Goal: Information Seeking & Learning: Find specific fact

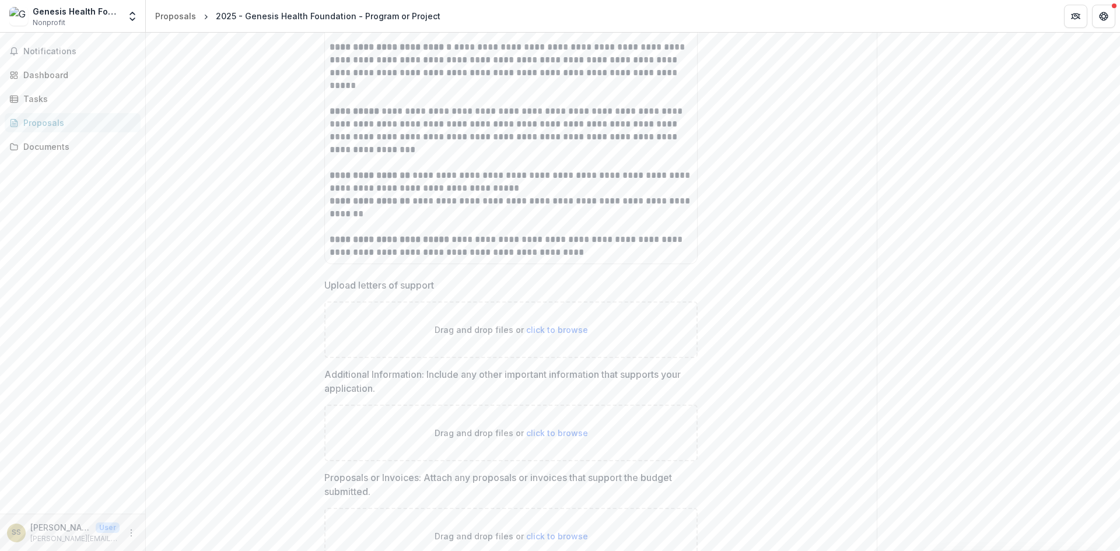
scroll to position [3865, 0]
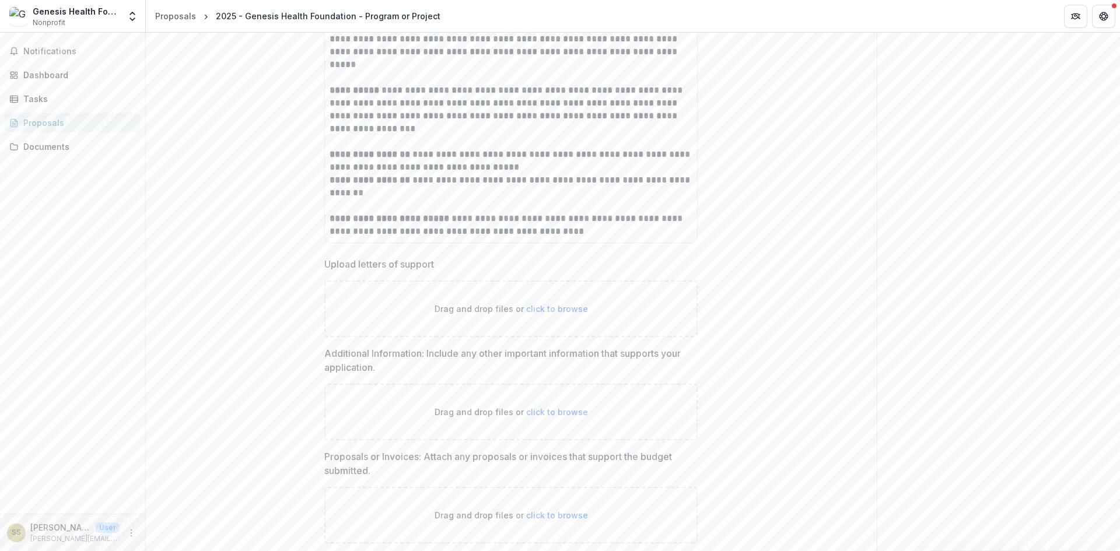
click at [523, 238] on p "**********" at bounding box center [510, 206] width 363 height 64
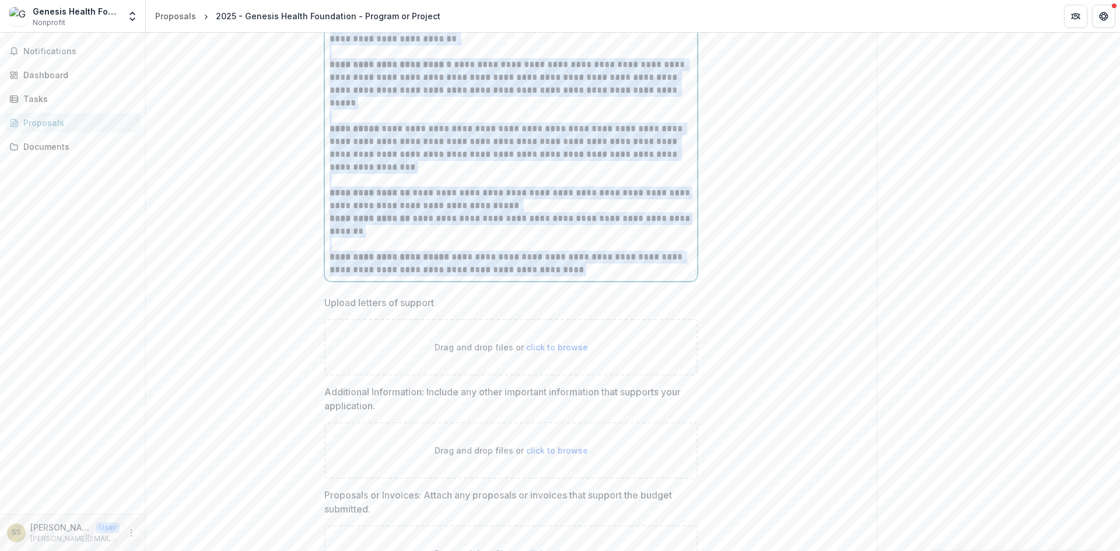
scroll to position [3690, 0]
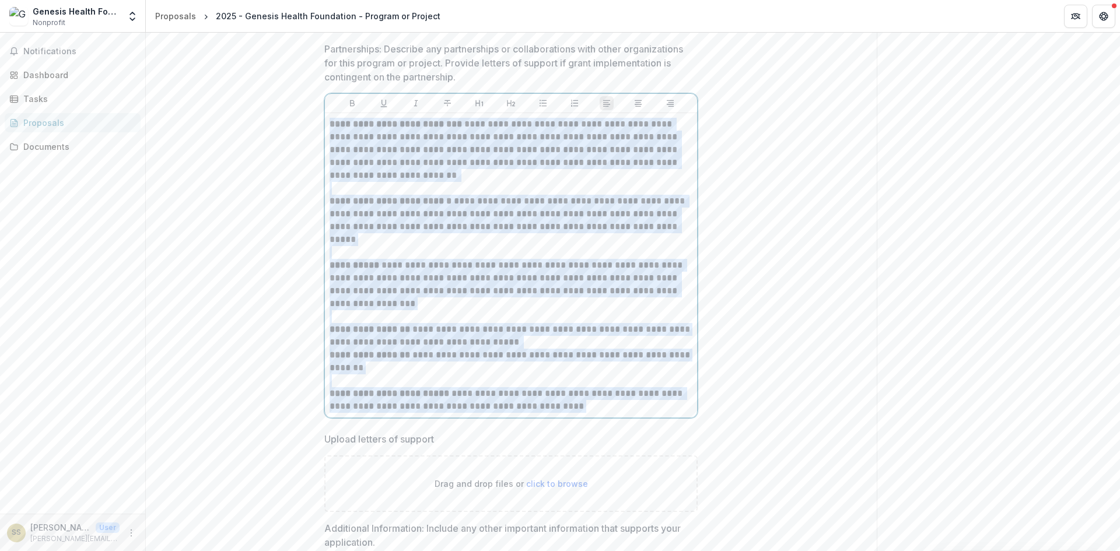
drag, startPoint x: 548, startPoint y: 271, endPoint x: 322, endPoint y: 160, distance: 251.2
click at [404, 195] on p "**********" at bounding box center [510, 156] width 363 height 77
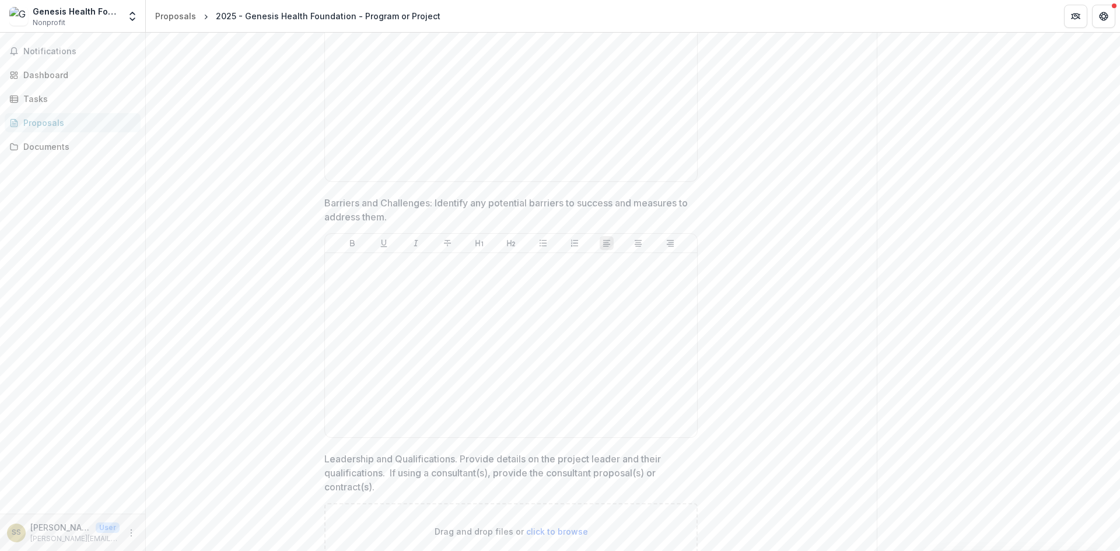
scroll to position [2990, 0]
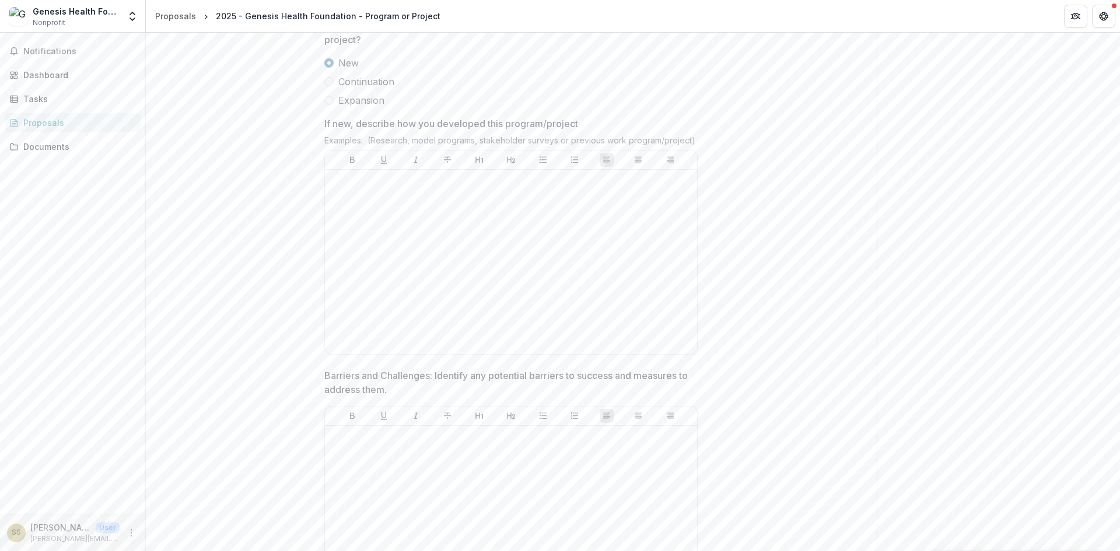
drag, startPoint x: 1116, startPoint y: 341, endPoint x: 1108, endPoint y: 305, distance: 36.4
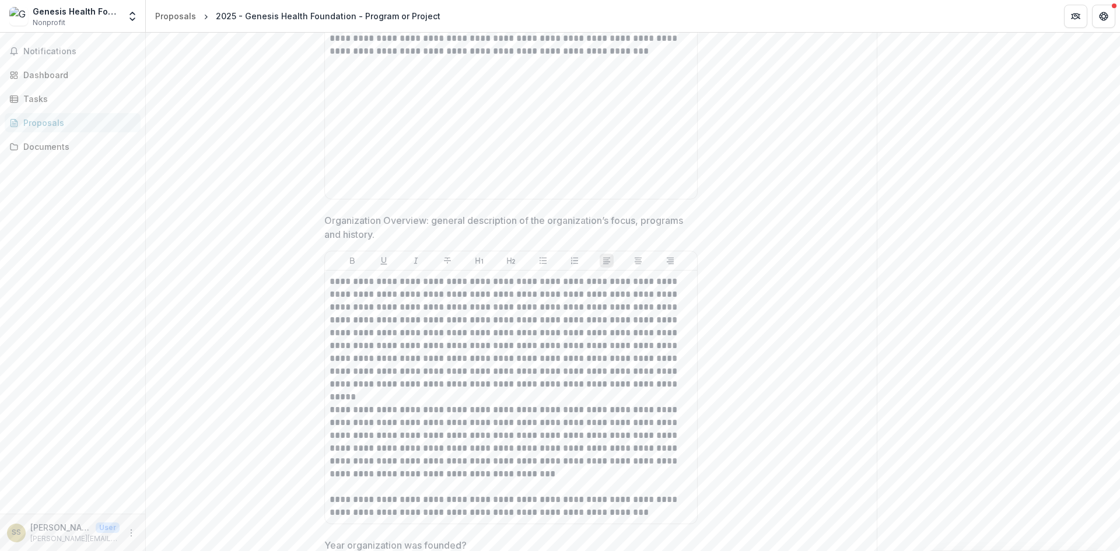
scroll to position [1458, 0]
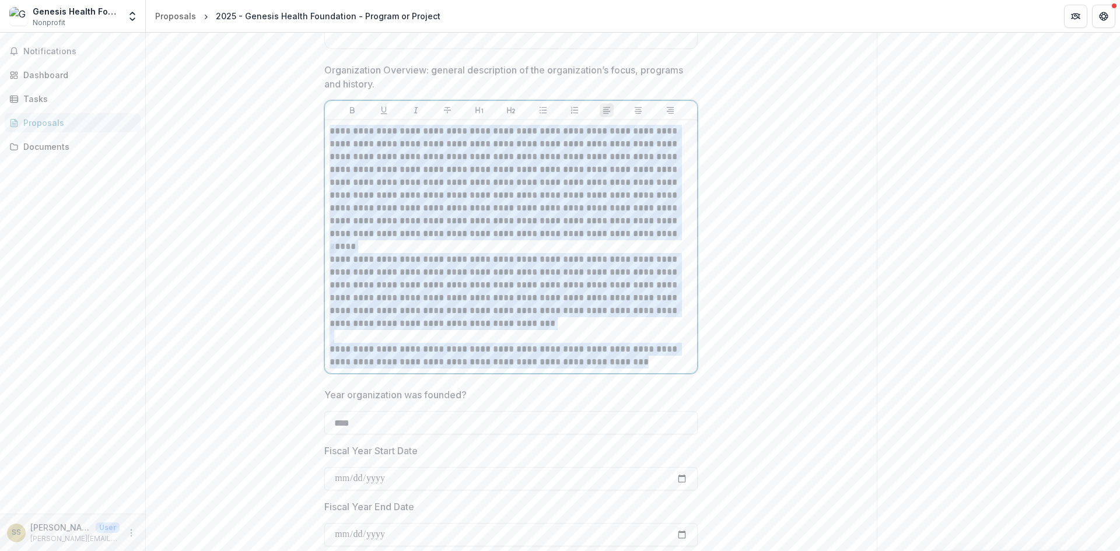
drag, startPoint x: 595, startPoint y: 418, endPoint x: 311, endPoint y: 176, distance: 373.1
copy div "**********"
click at [517, 253] on p at bounding box center [510, 246] width 363 height 13
click at [514, 253] on p at bounding box center [510, 246] width 363 height 13
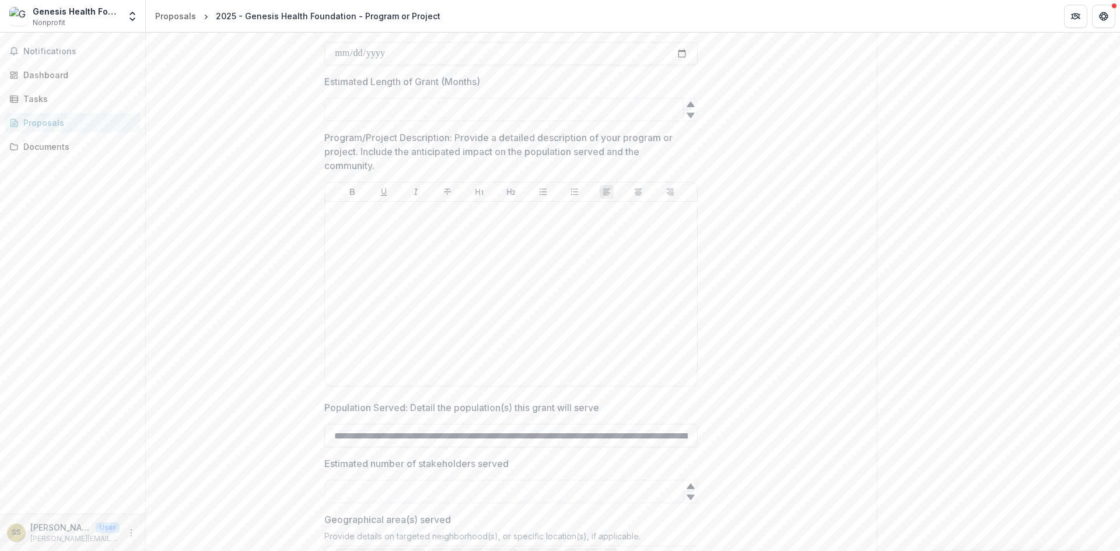
scroll to position [2449, 0]
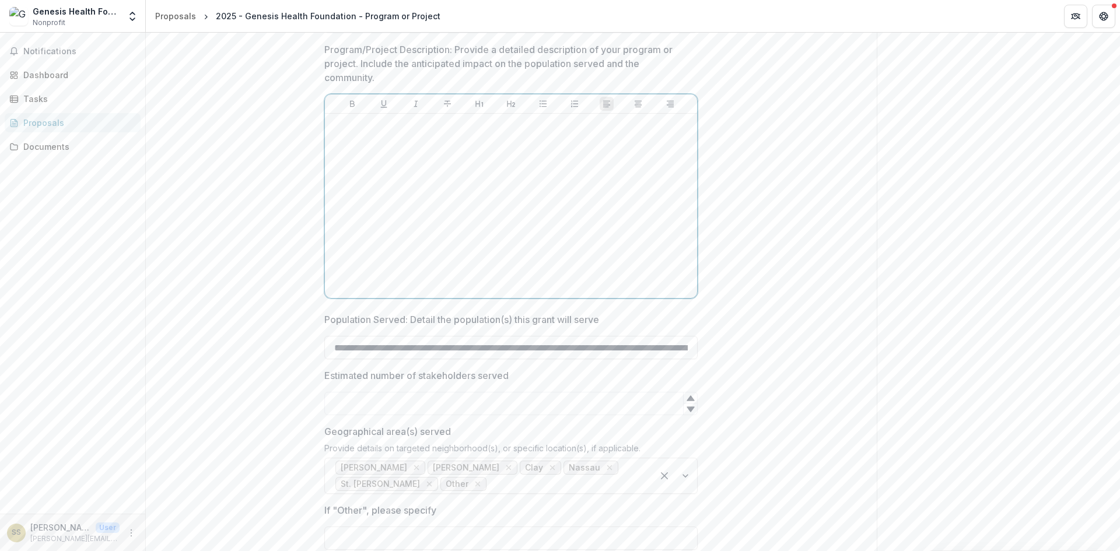
click at [483, 247] on div at bounding box center [510, 205] width 363 height 175
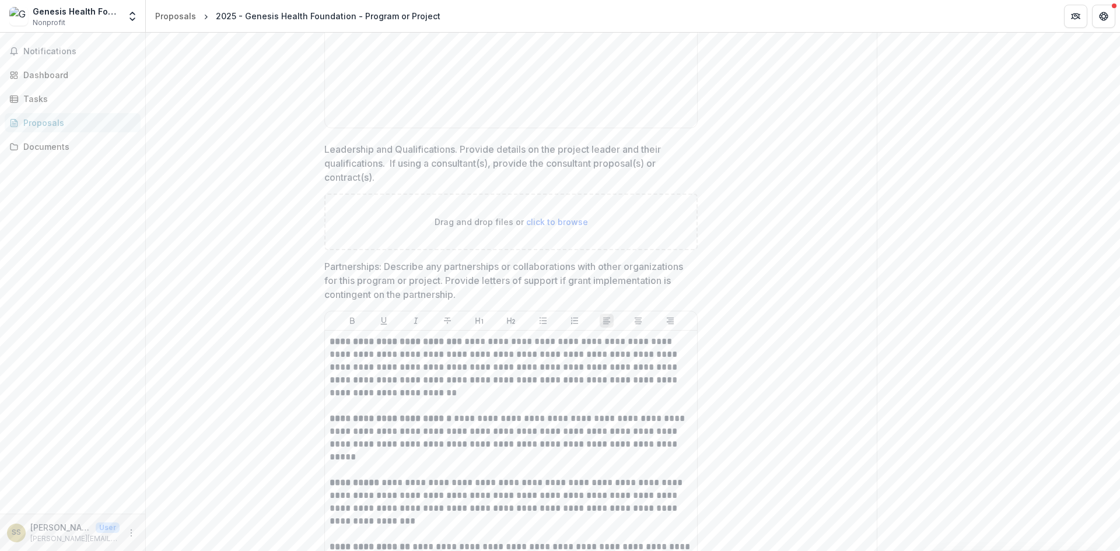
scroll to position [3366, 0]
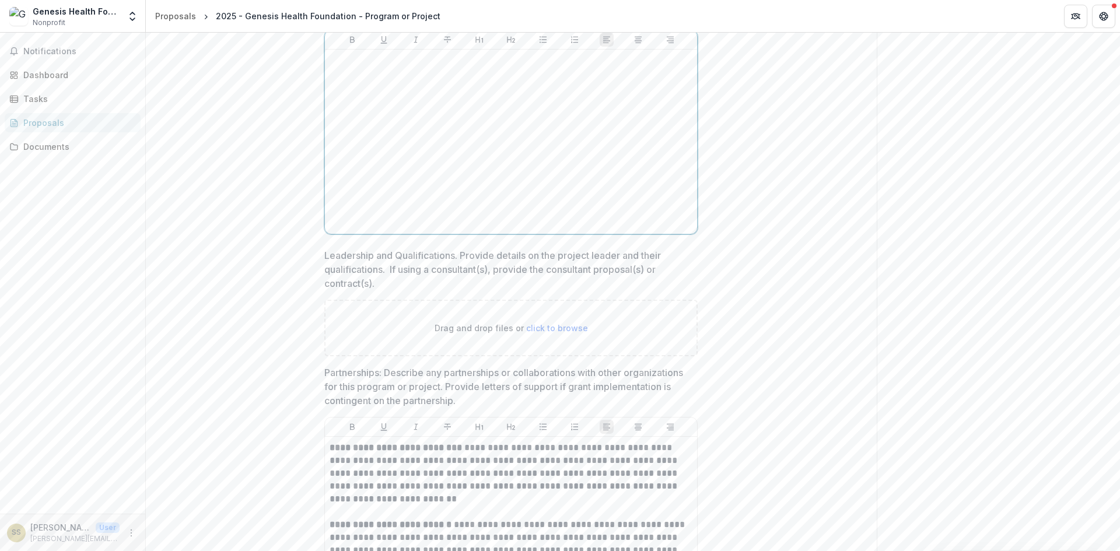
click at [488, 202] on div at bounding box center [510, 141] width 363 height 175
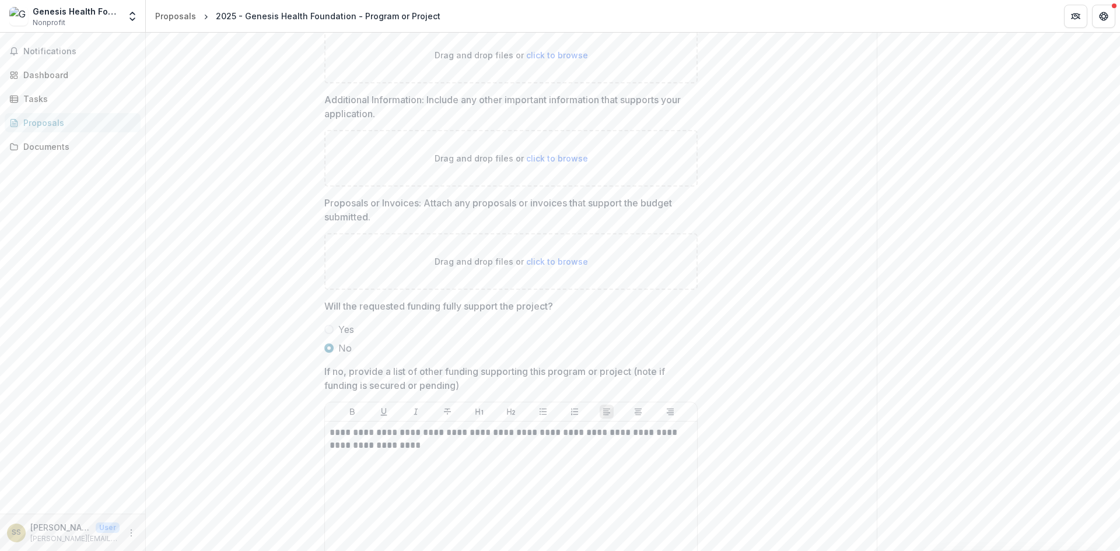
scroll to position [4124, 0]
